Goal: Transaction & Acquisition: Purchase product/service

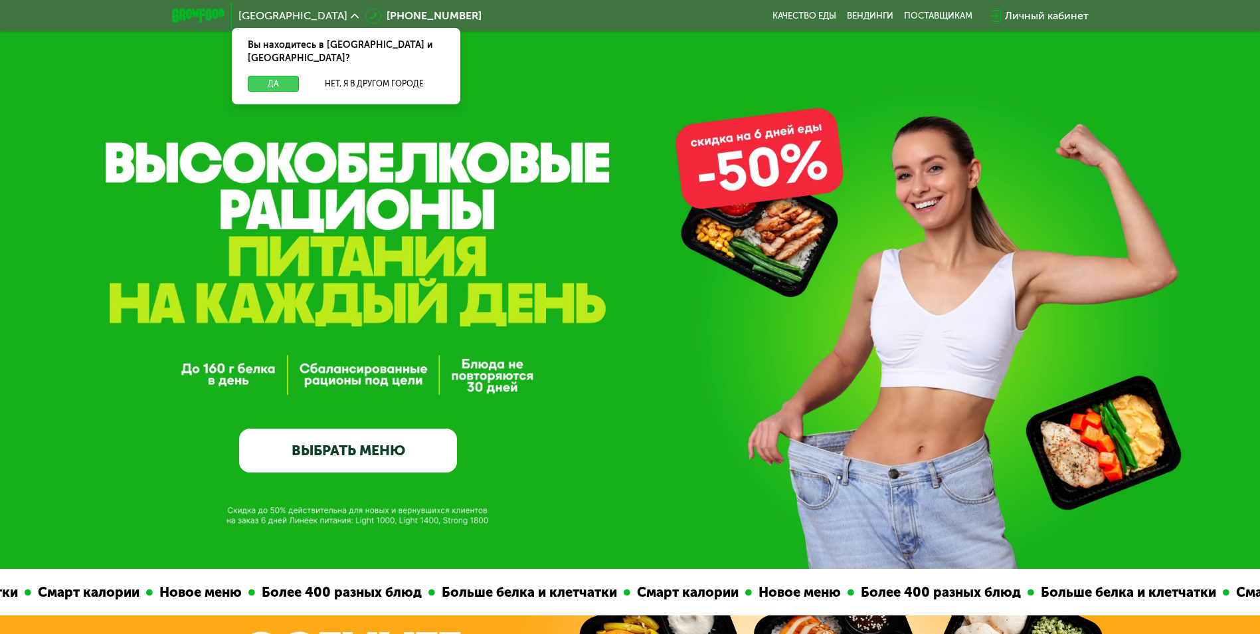
click at [268, 76] on button "Да" at bounding box center [273, 84] width 51 height 16
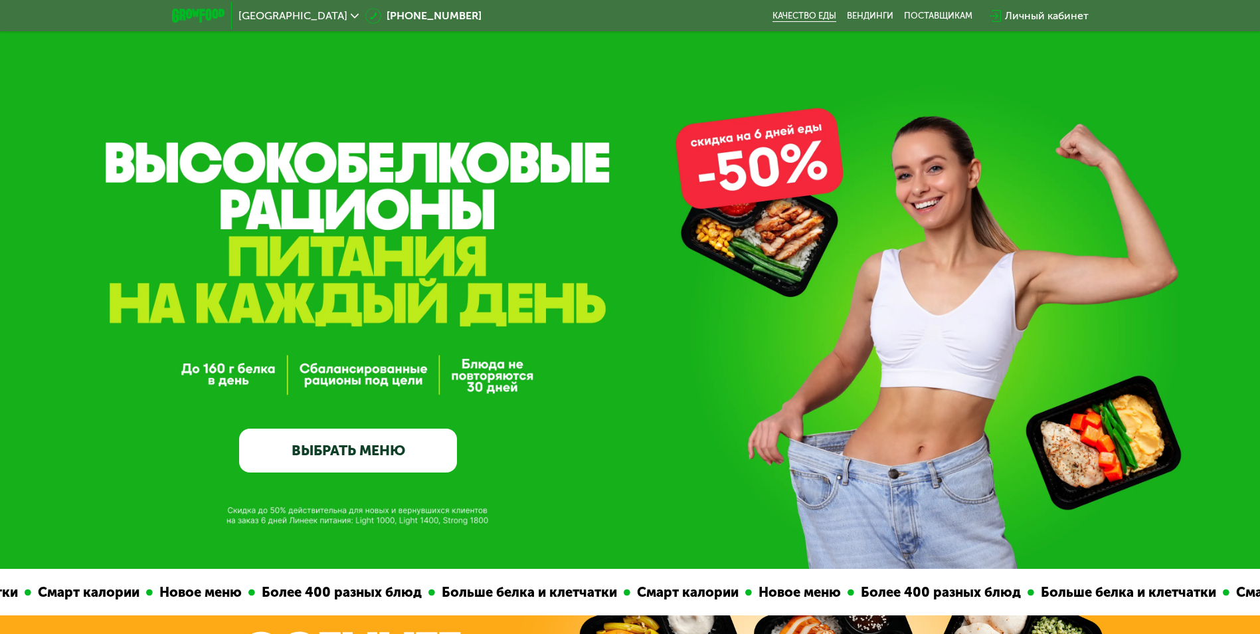
click at [794, 17] on link "Качество еды" at bounding box center [805, 16] width 64 height 11
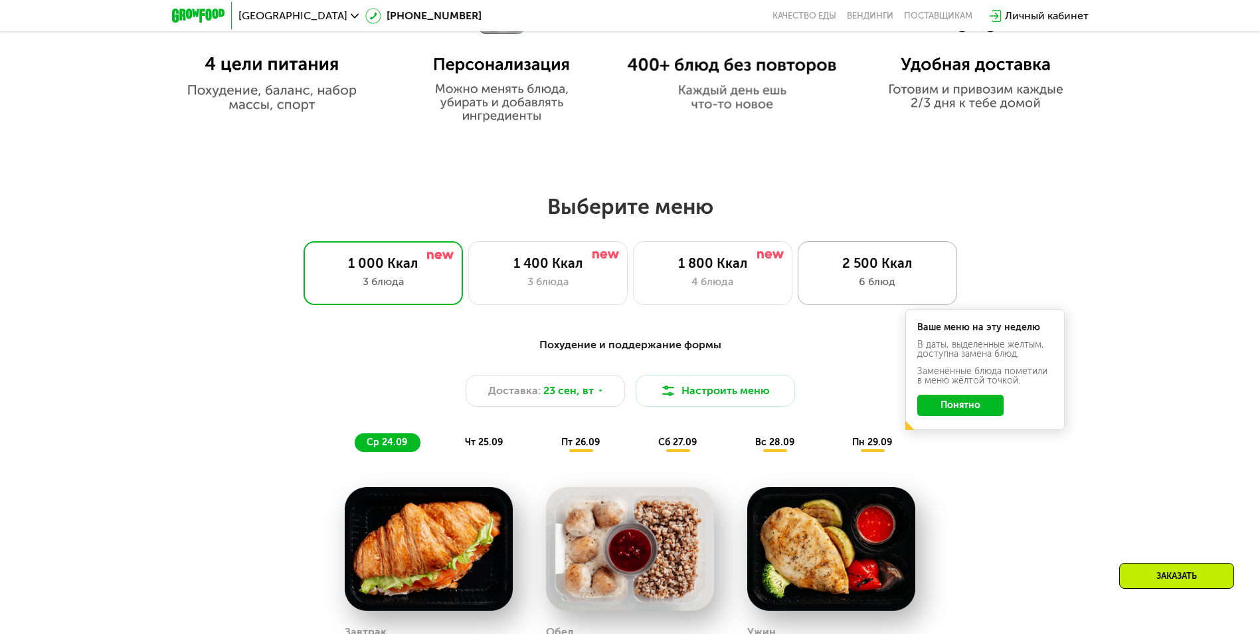
click at [843, 283] on div "6 блюд" at bounding box center [878, 282] width 132 height 16
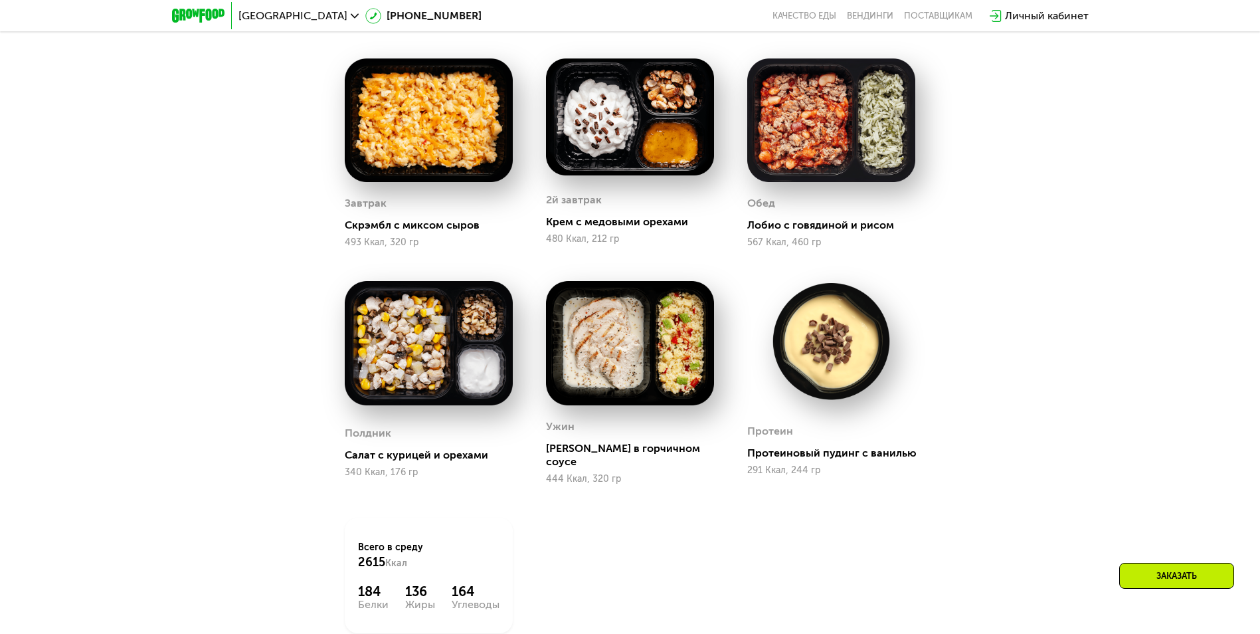
scroll to position [1462, 0]
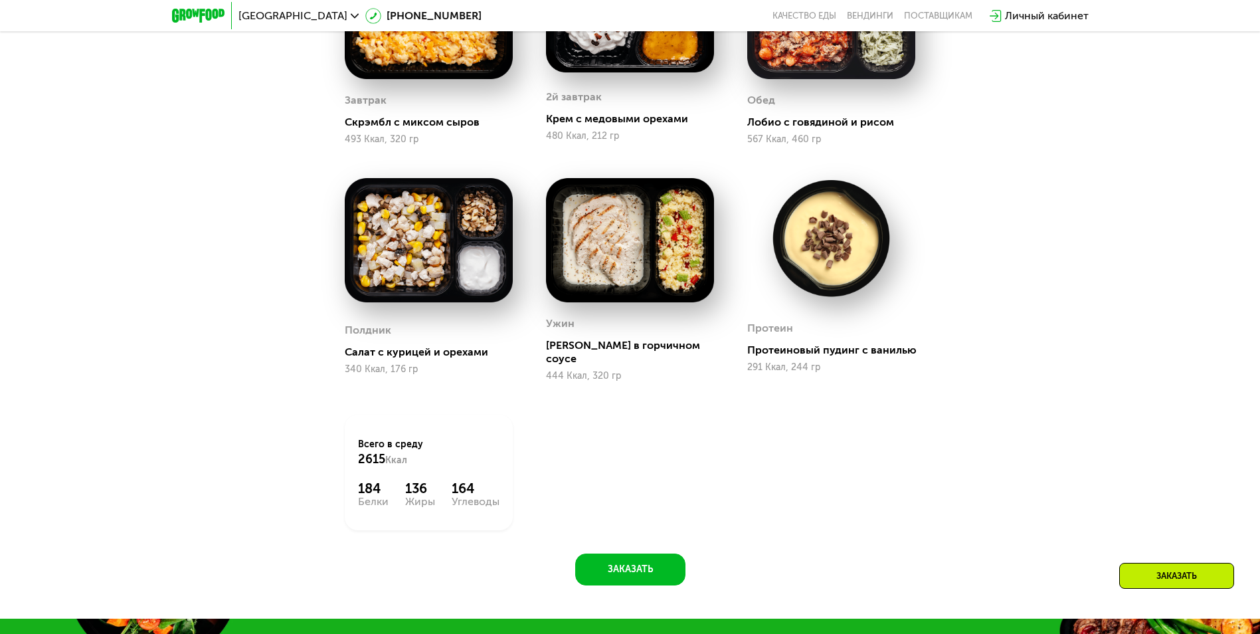
drag, startPoint x: 351, startPoint y: 433, endPoint x: 429, endPoint y: 440, distance: 78.7
click at [429, 440] on div "Всего в [DATE] 2615 Ккал 184 Белки 136 Жиры 164 Углеводы" at bounding box center [429, 473] width 168 height 116
drag, startPoint x: 429, startPoint y: 440, endPoint x: 414, endPoint y: 448, distance: 17.2
click at [414, 448] on div "Всего в [DATE] 2615 Ккал" at bounding box center [429, 452] width 142 height 29
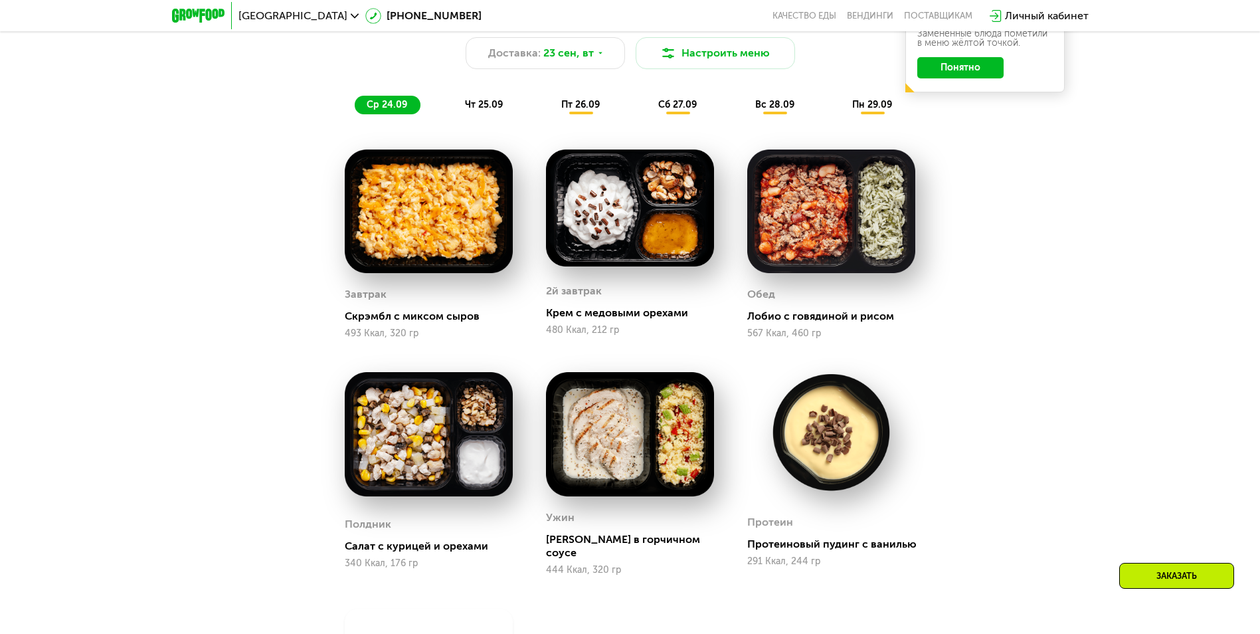
scroll to position [1262, 0]
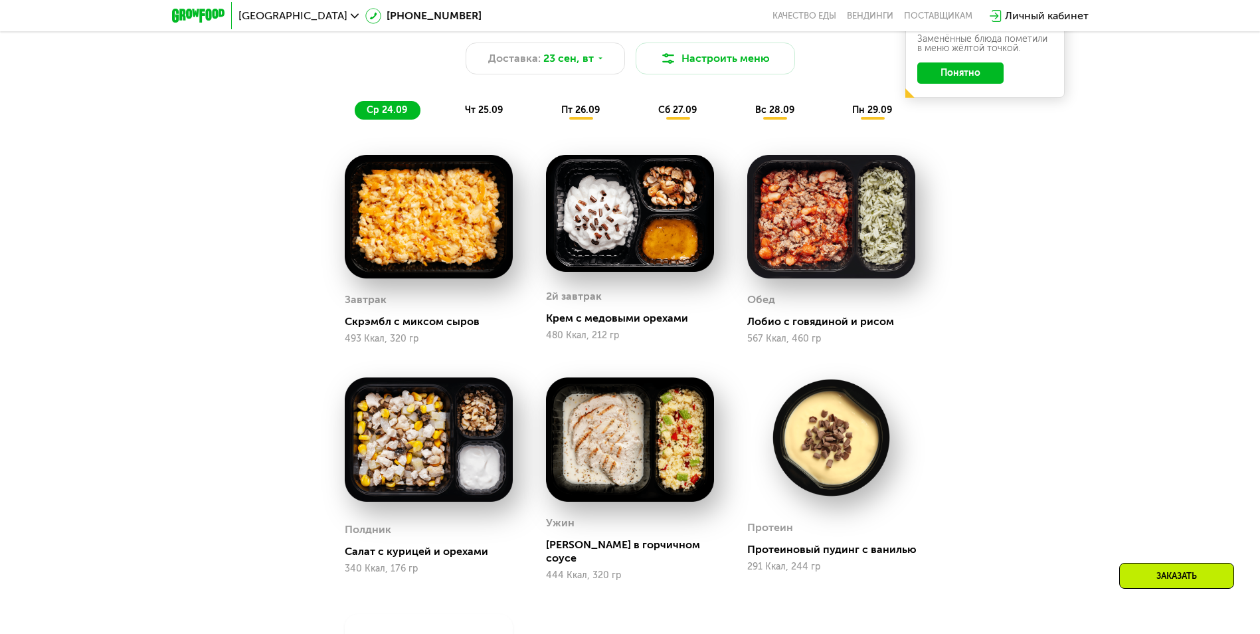
click at [467, 483] on img at bounding box center [429, 439] width 168 height 124
click at [380, 550] on div "Салат с курицей и орехами" at bounding box center [434, 551] width 179 height 13
click at [369, 569] on div "340 Ккал, 176 гр" at bounding box center [429, 568] width 168 height 11
click at [373, 520] on div "Полдник" at bounding box center [368, 530] width 47 height 20
click at [381, 475] on img at bounding box center [429, 439] width 168 height 124
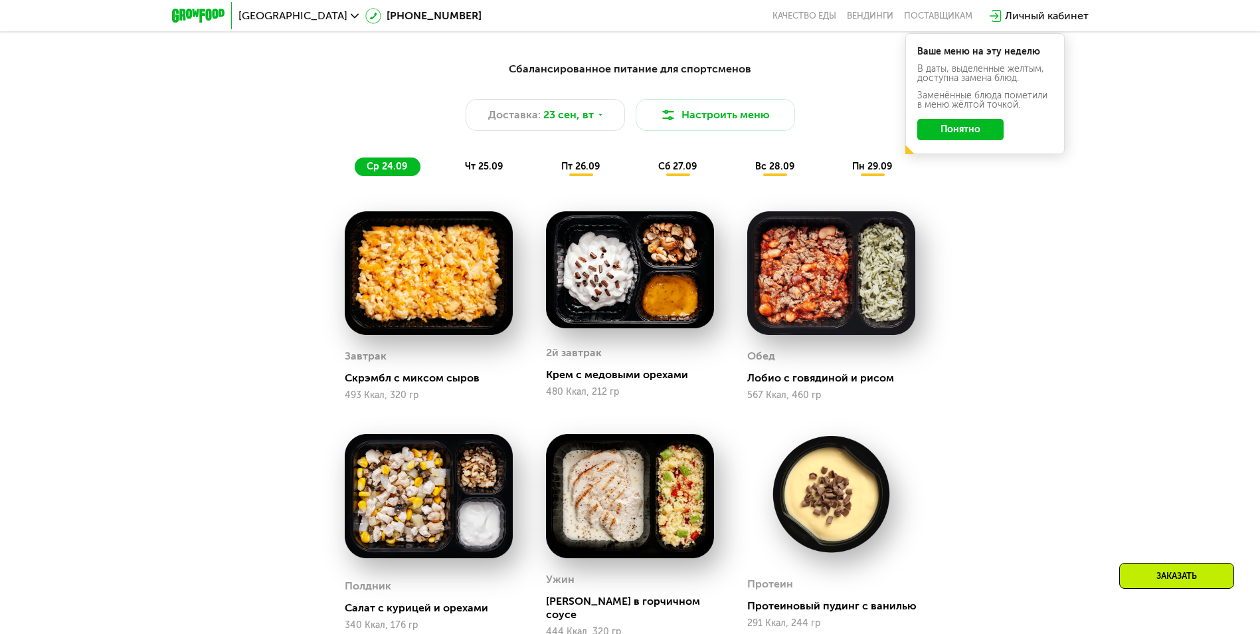
scroll to position [1196, 0]
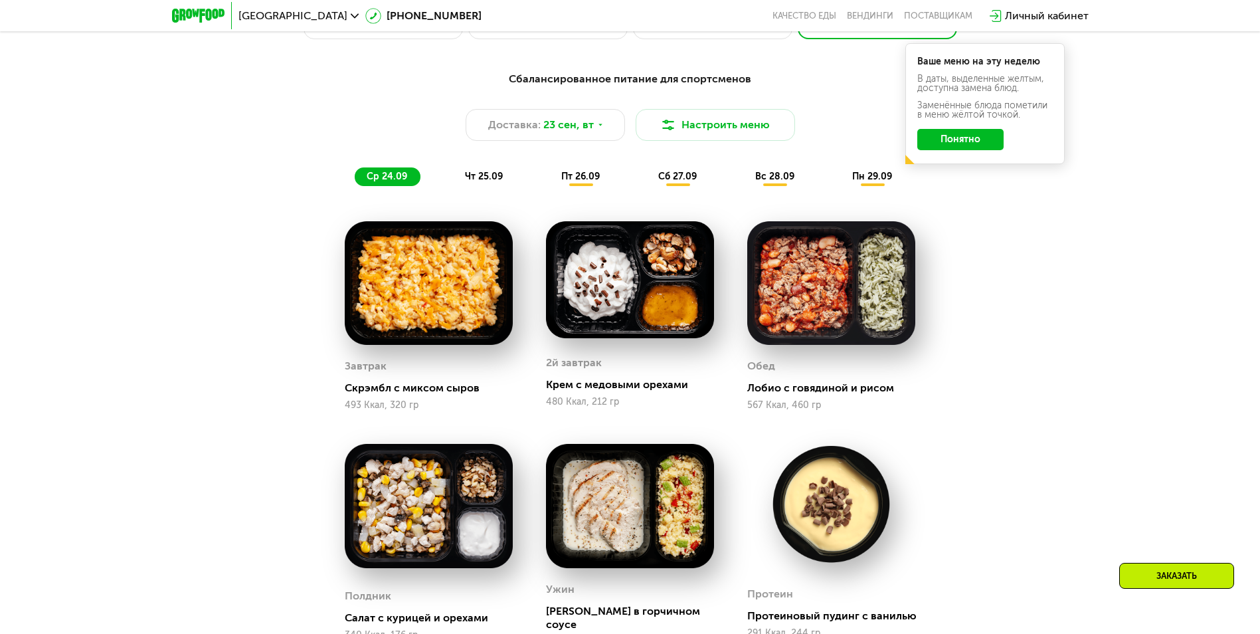
click at [461, 186] on div "чт 25.09" at bounding box center [484, 176] width 63 height 19
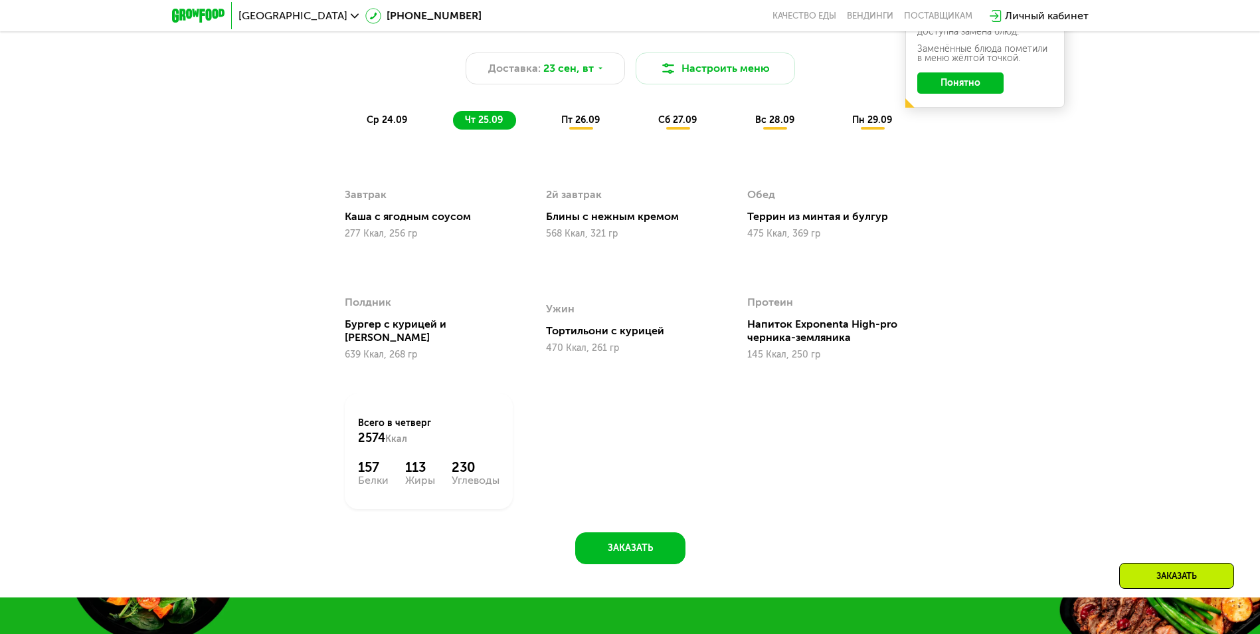
scroll to position [1262, 0]
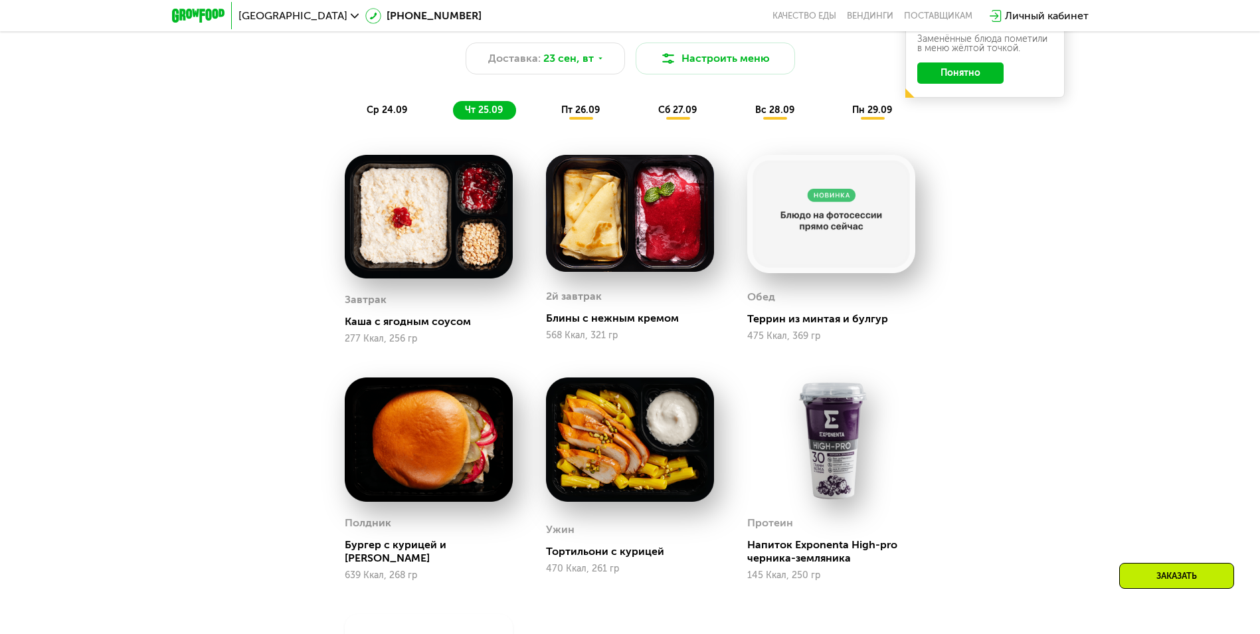
click at [603, 120] on div "пт 26.09" at bounding box center [582, 110] width 64 height 19
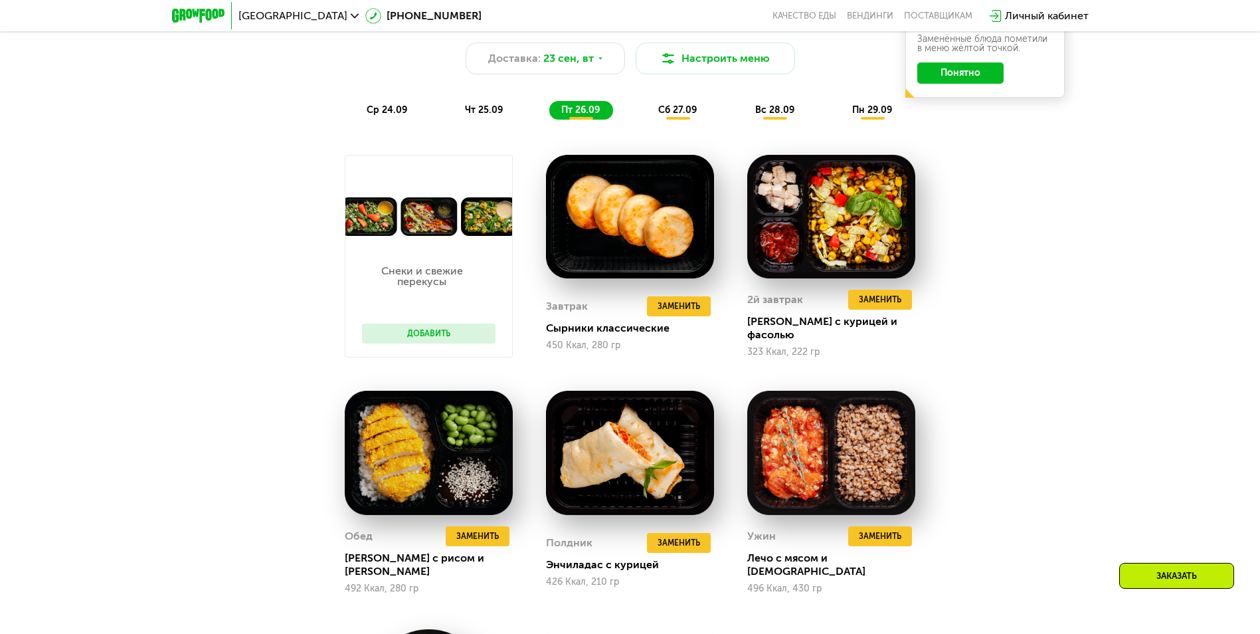
click at [680, 128] on div "Сбалансированное питание для спортсменов Доставка: [DATE] Настроить меню ср 24.…" at bounding box center [630, 62] width 803 height 131
click at [684, 120] on div "сб 27.09" at bounding box center [679, 110] width 64 height 19
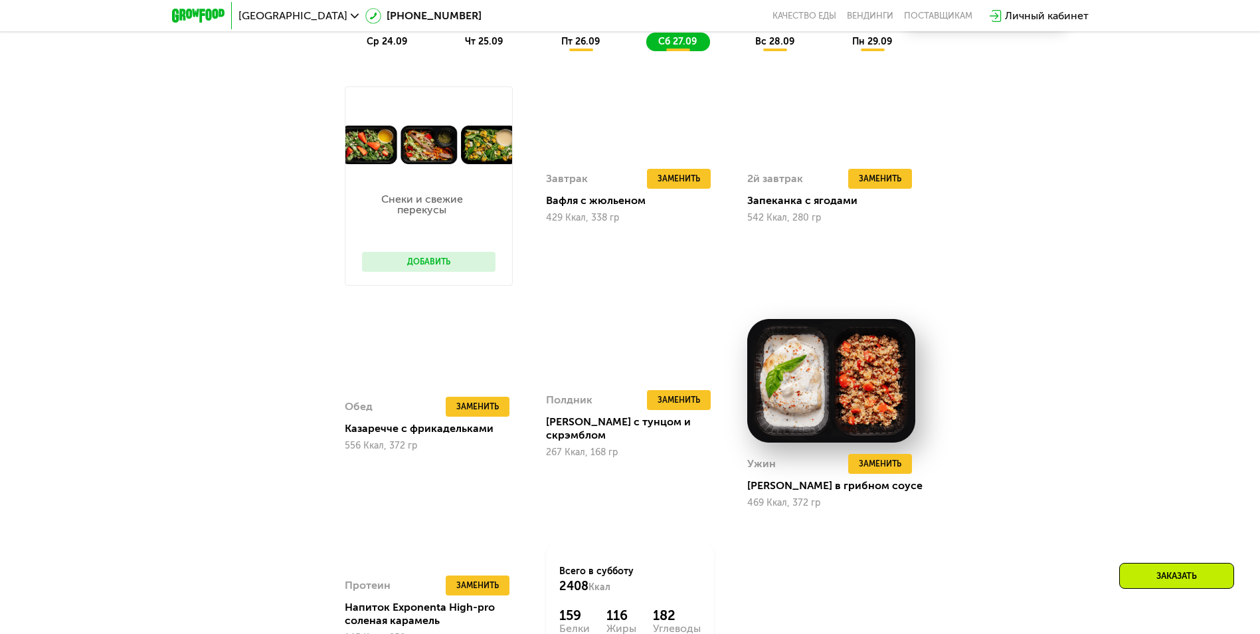
scroll to position [1329, 0]
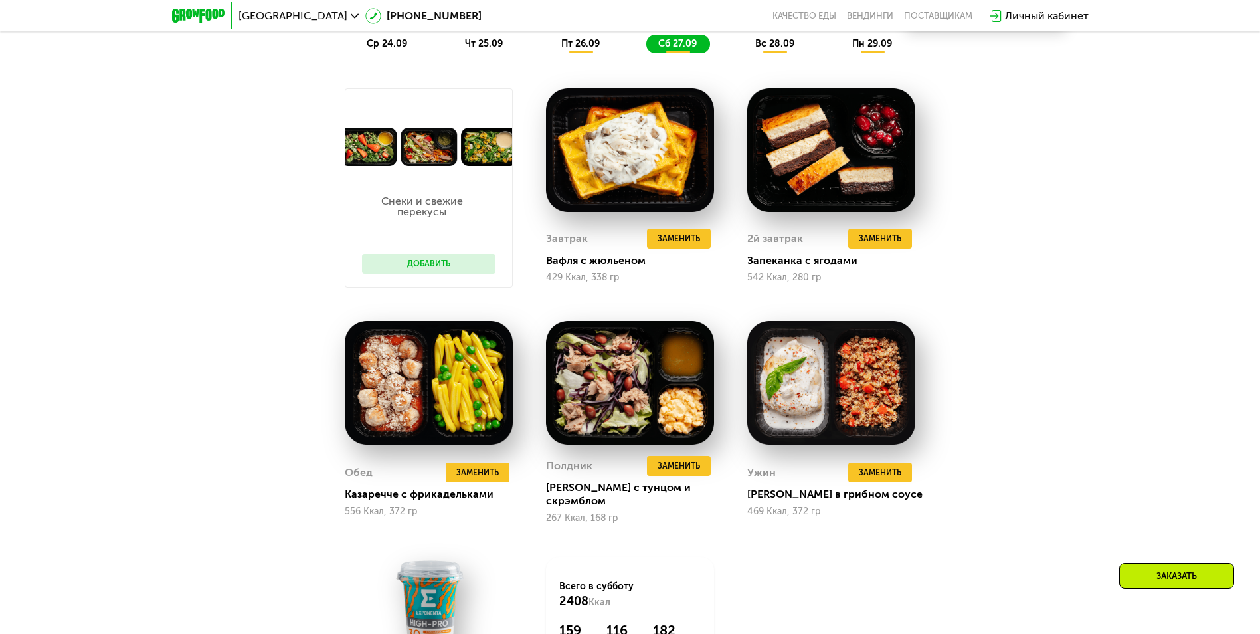
click at [769, 53] on div "вс 28.09" at bounding box center [776, 44] width 64 height 19
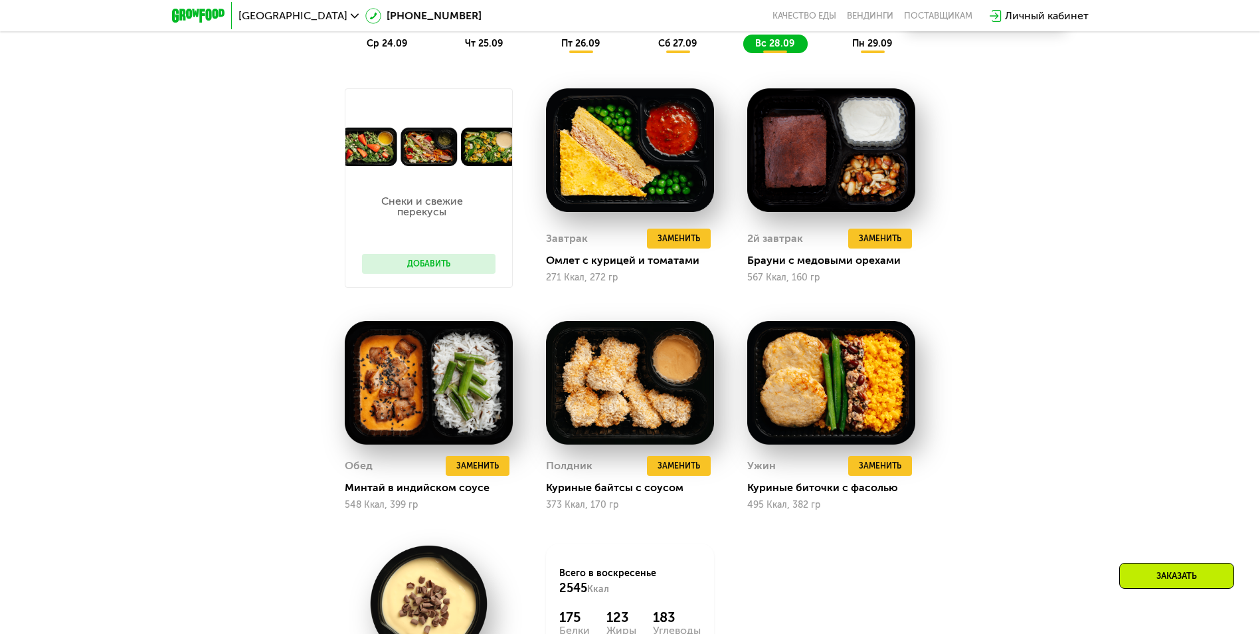
click at [841, 48] on div "пн 29.09" at bounding box center [873, 44] width 65 height 19
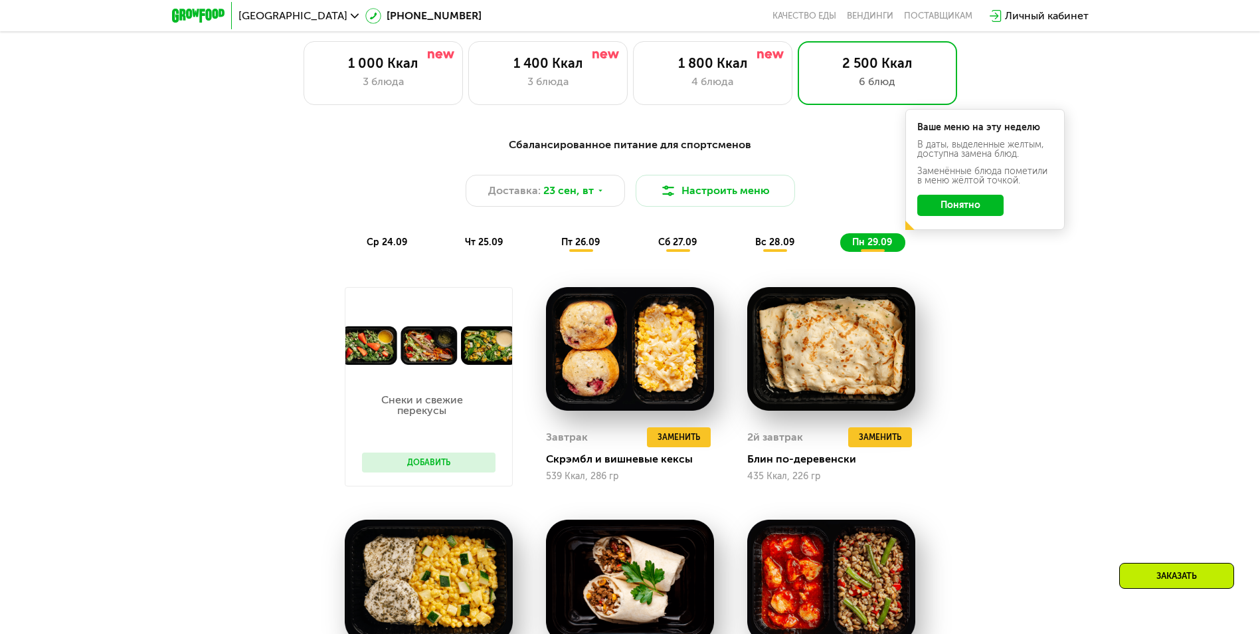
scroll to position [1130, 0]
click at [615, 191] on div "Доставка: [DATE]" at bounding box center [545, 191] width 159 height 32
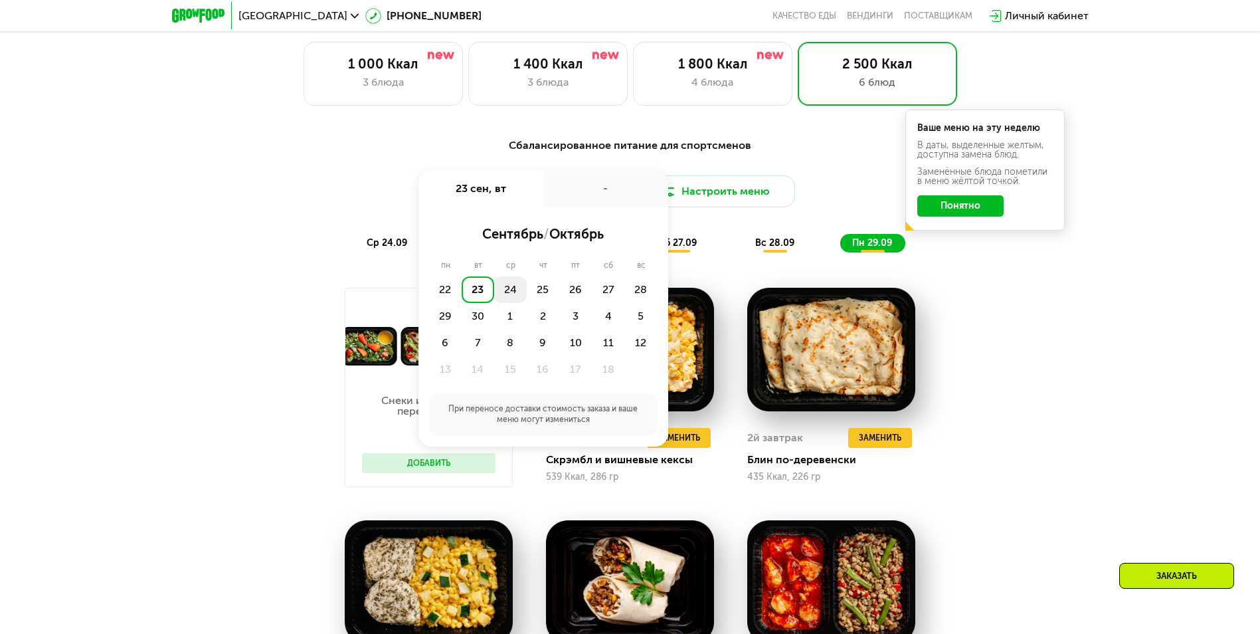
click at [516, 300] on div "24" at bounding box center [510, 289] width 33 height 27
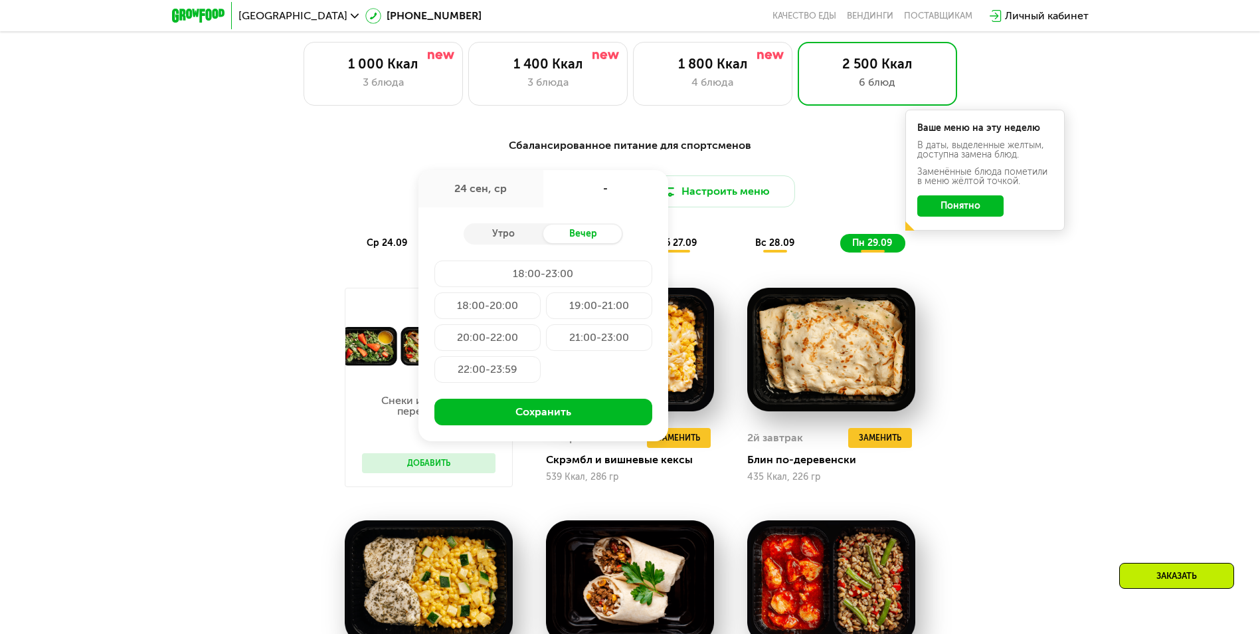
click at [900, 286] on div "2й завтрак Удалить 2й завтрак Заменить Заменить 2й завтрак Блин по-деревенски 4…" at bounding box center [831, 387] width 201 height 233
